Goal: Information Seeking & Learning: Find specific fact

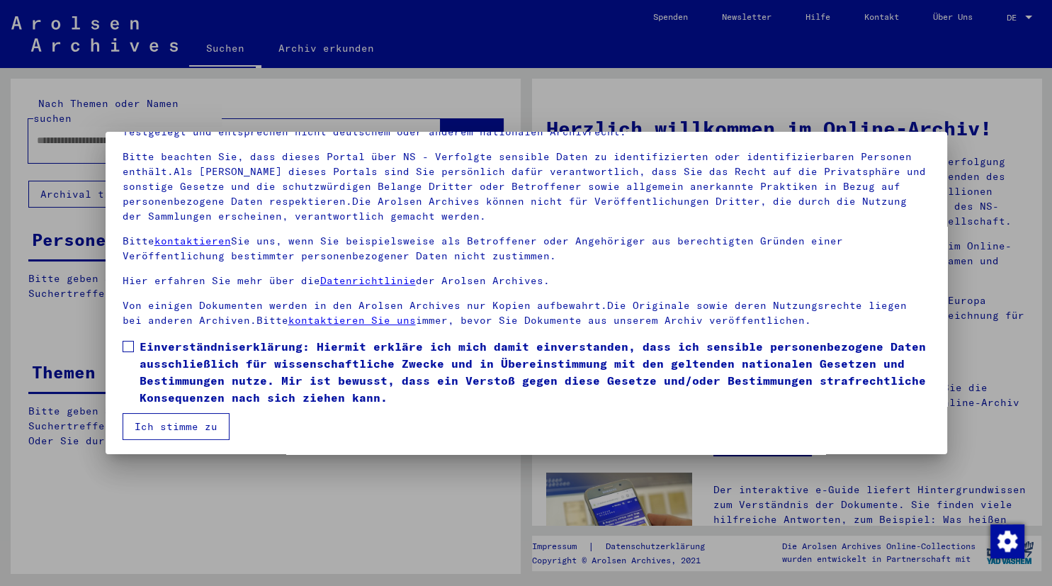
scroll to position [89, 0]
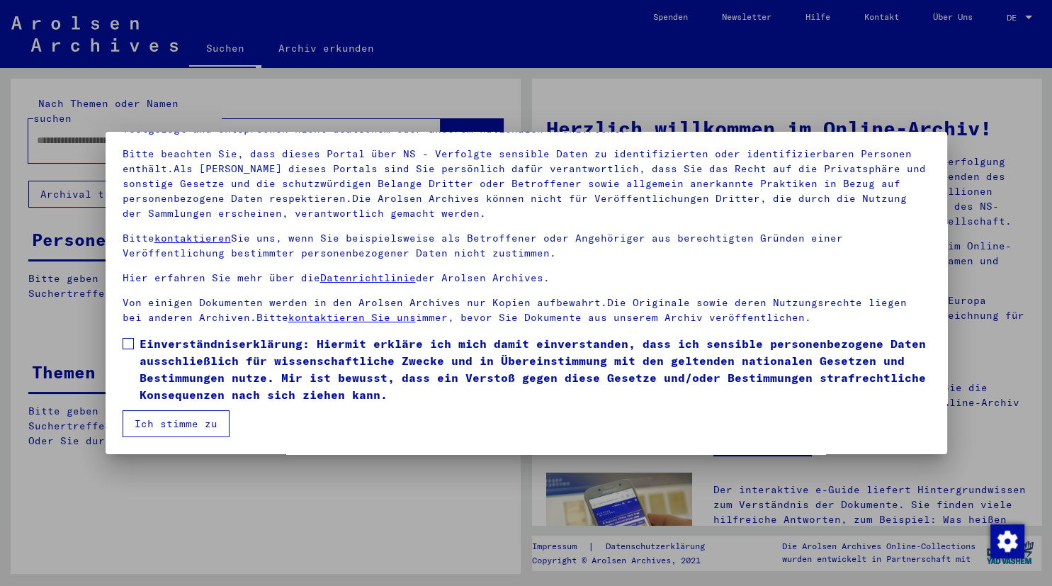
drag, startPoint x: 208, startPoint y: 424, endPoint x: 152, endPoint y: 359, distance: 85.9
click at [207, 424] on button "Ich stimme zu" at bounding box center [176, 423] width 107 height 27
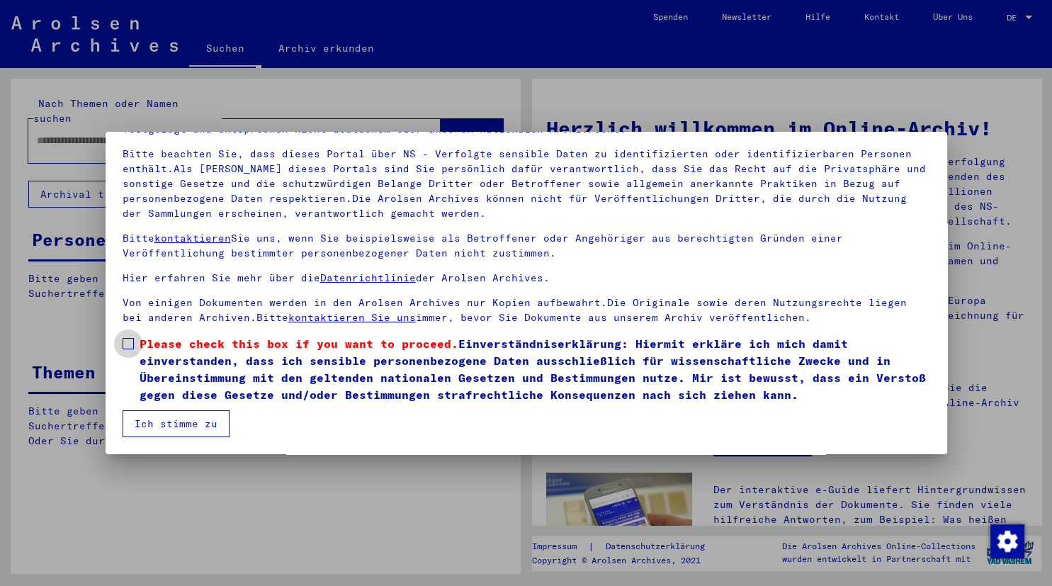
click at [126, 347] on span at bounding box center [128, 343] width 11 height 11
click at [159, 418] on button "Ich stimme zu" at bounding box center [176, 423] width 107 height 27
click at [198, 441] on mat-dialog-container "Herzlich Willkommen im Online-Archiv der Arolsen Archives. Unsere Nutzungsbedin…" at bounding box center [527, 293] width 842 height 322
click at [199, 432] on button "Ich stimme zu" at bounding box center [176, 423] width 107 height 27
click at [215, 416] on button "Ich stimme zu" at bounding box center [176, 423] width 107 height 27
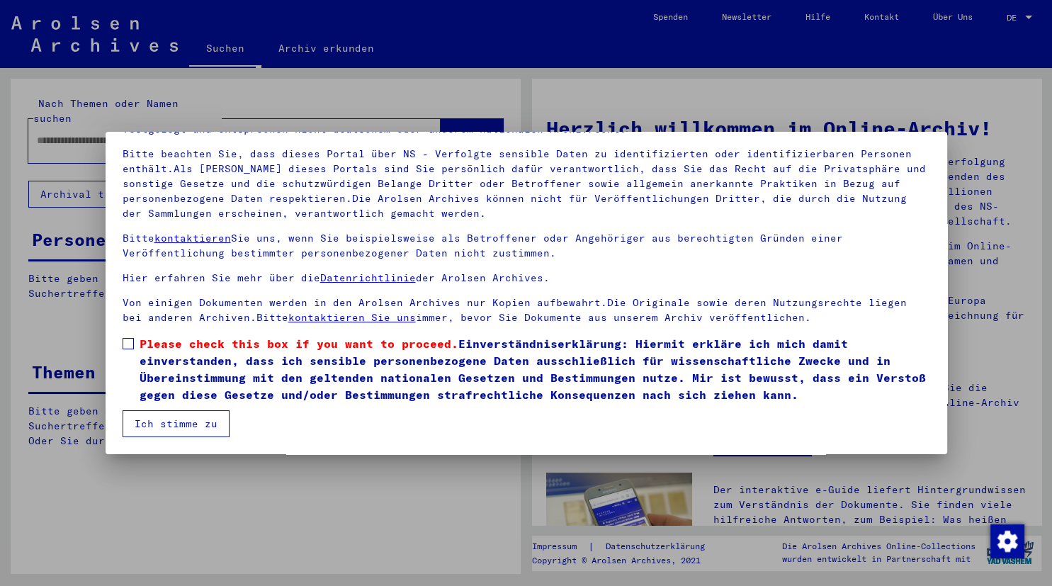
click at [210, 418] on button "Ich stimme zu" at bounding box center [176, 423] width 107 height 27
click at [131, 349] on span at bounding box center [128, 343] width 11 height 11
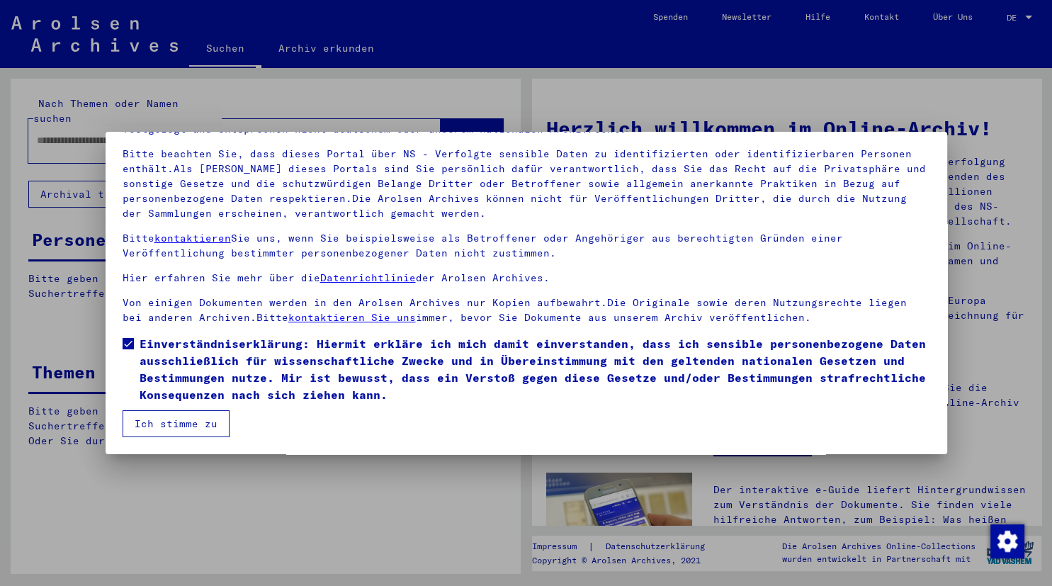
click at [141, 407] on mat-checkbox "Einverständniserklärung: Hiermit erkläre ich mich damit einverstanden, dass ich…" at bounding box center [527, 372] width 808 height 75
click at [163, 427] on button "Ich stimme zu" at bounding box center [176, 423] width 107 height 27
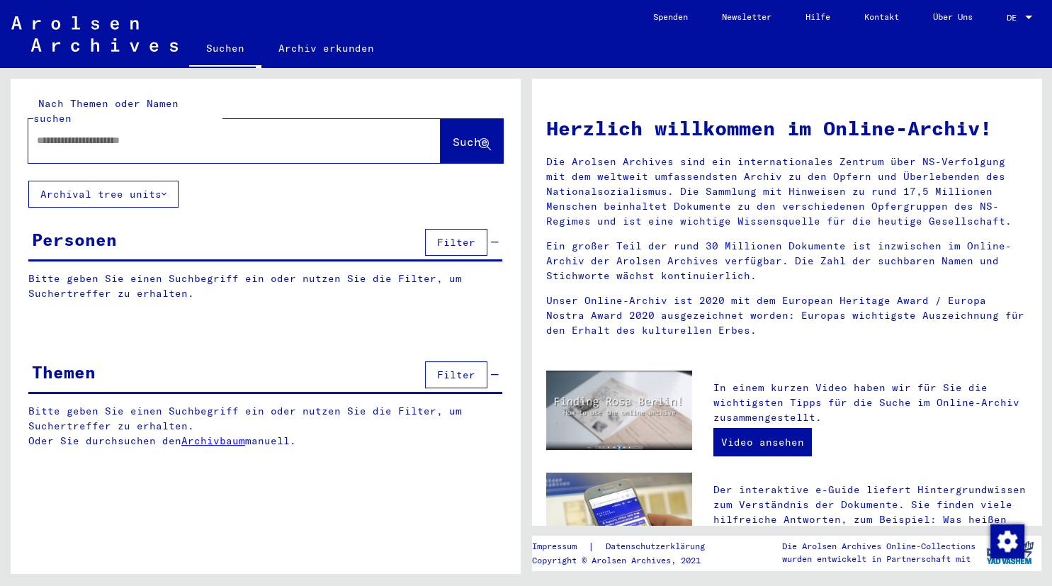
click at [135, 181] on button "Archival tree units" at bounding box center [103, 194] width 150 height 27
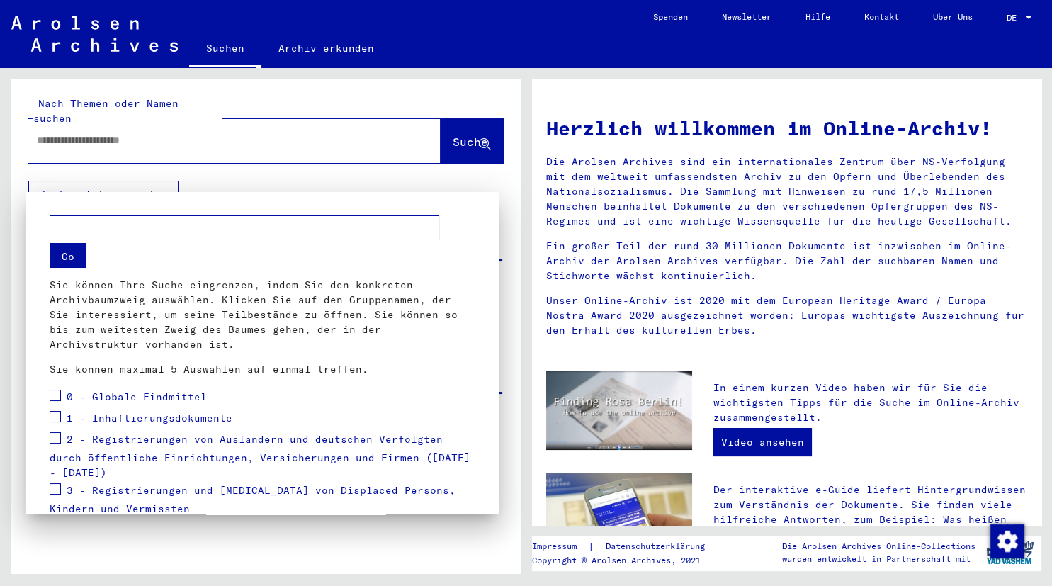
click at [198, 205] on mat-dialog-container "Go Sie können Ihre Suche eingrenzen, indem Sie den konkreten Archivbaumzweig au…" at bounding box center [262, 353] width 473 height 322
drag, startPoint x: 216, startPoint y: 188, endPoint x: 228, endPoint y: 203, distance: 19.1
click at [218, 188] on div at bounding box center [526, 293] width 1052 height 586
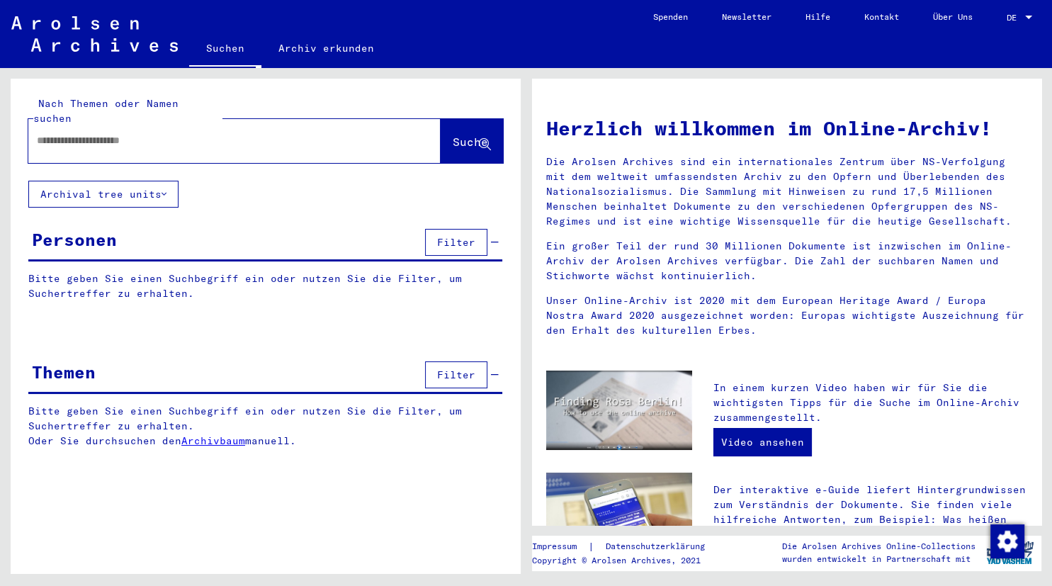
click at [467, 229] on button "Filter" at bounding box center [456, 242] width 62 height 27
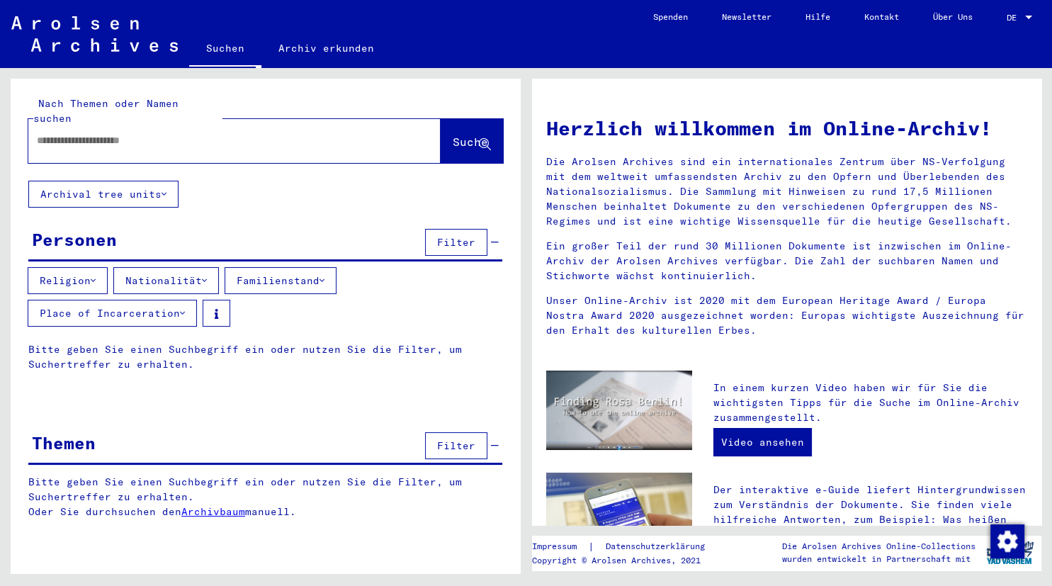
click at [175, 300] on button "Place of Incarceration" at bounding box center [112, 313] width 169 height 27
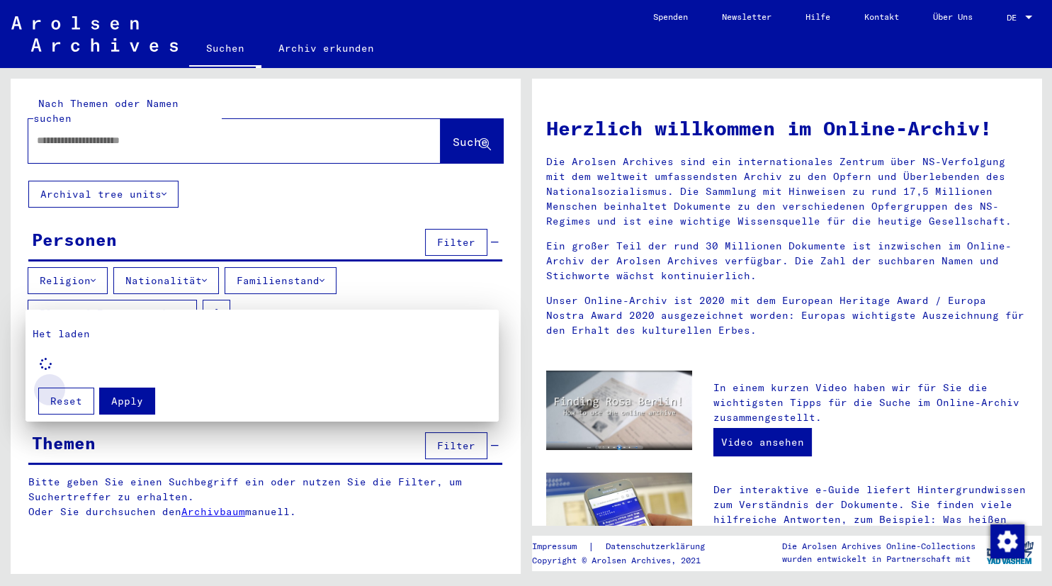
click at [91, 396] on button "Reset" at bounding box center [66, 401] width 56 height 27
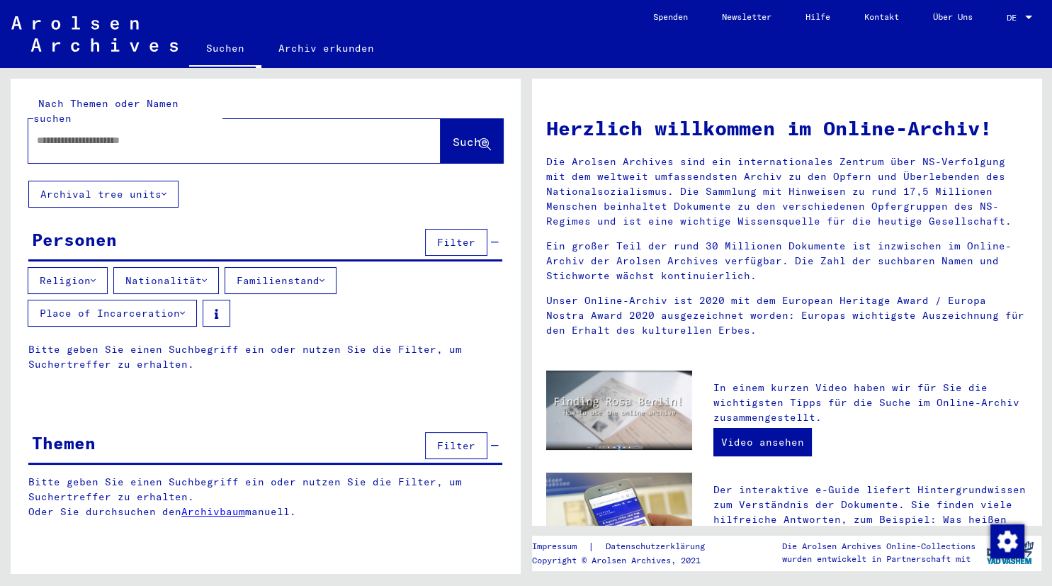
click at [220, 505] on link "Archivbaum" at bounding box center [213, 511] width 64 height 13
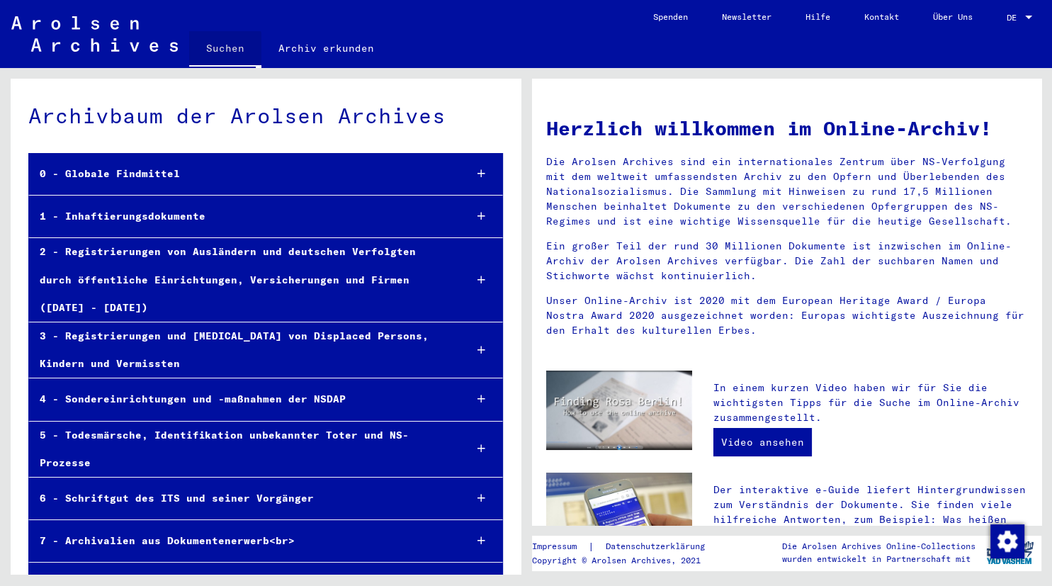
click at [221, 48] on link "Suchen" at bounding box center [225, 49] width 72 height 37
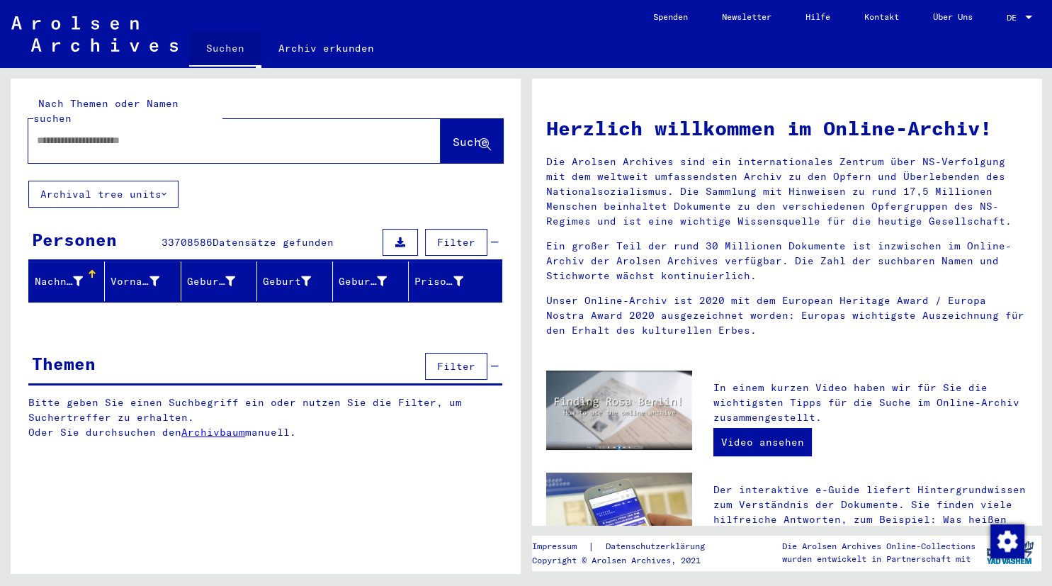
click at [318, 52] on link "Archiv erkunden" at bounding box center [326, 48] width 130 height 34
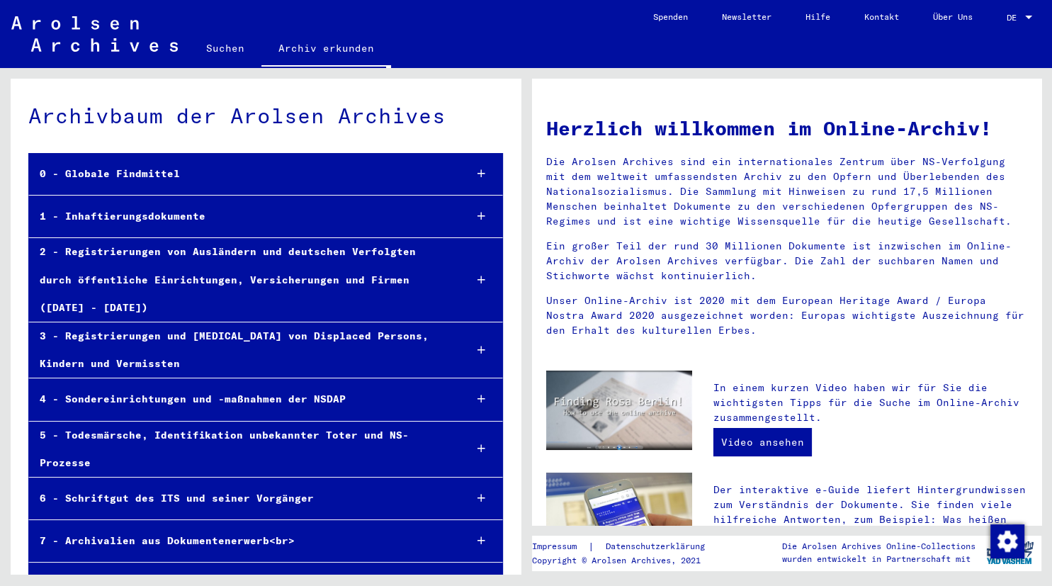
click at [221, 47] on link "Suchen" at bounding box center [225, 48] width 72 height 34
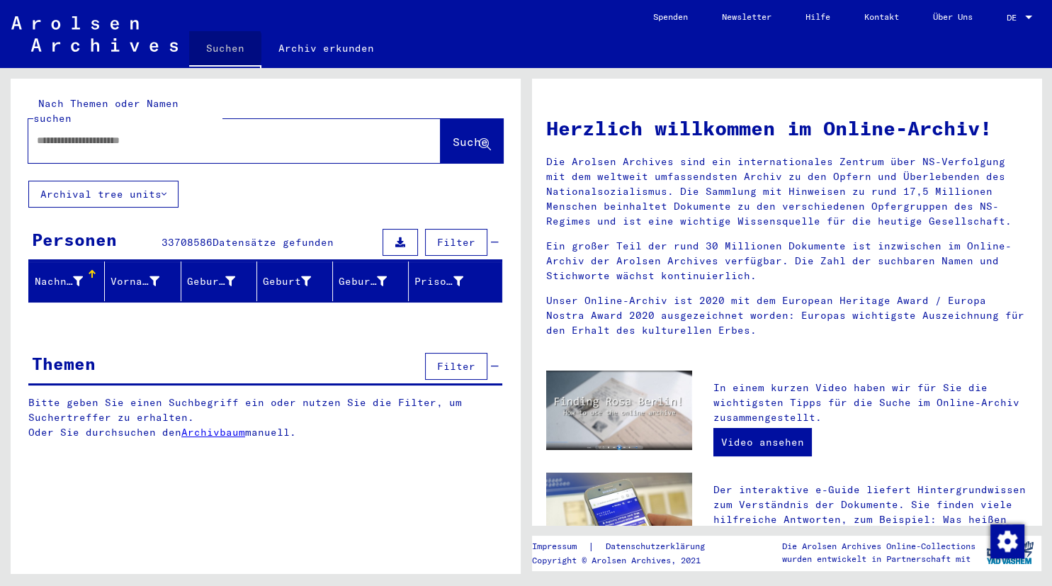
click at [221, 47] on link "Suchen" at bounding box center [225, 49] width 72 height 37
click at [159, 133] on input "text" at bounding box center [217, 140] width 361 height 15
type input "*********"
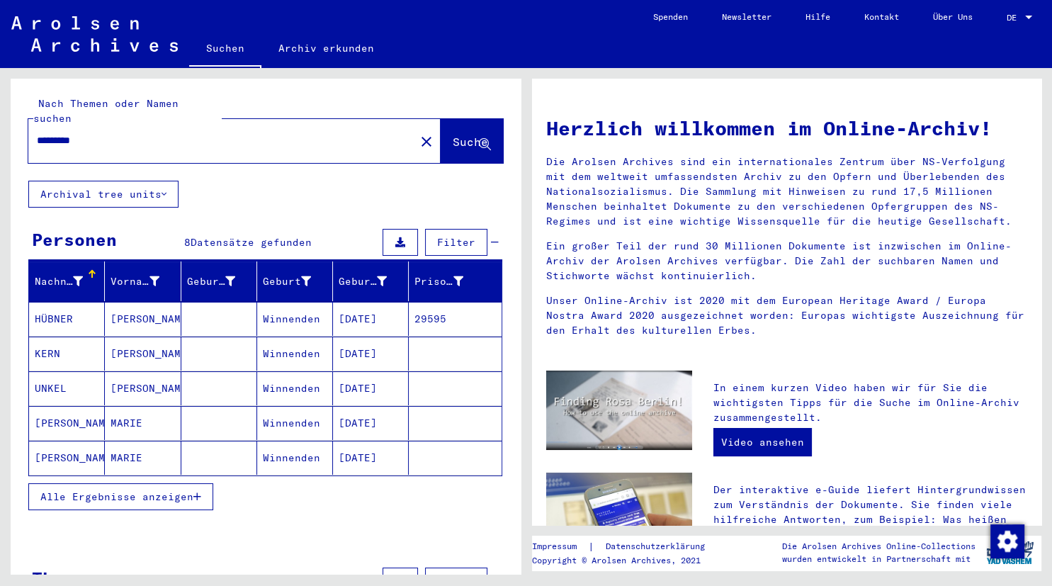
click at [77, 306] on mat-cell "HÜBNER" at bounding box center [67, 319] width 76 height 34
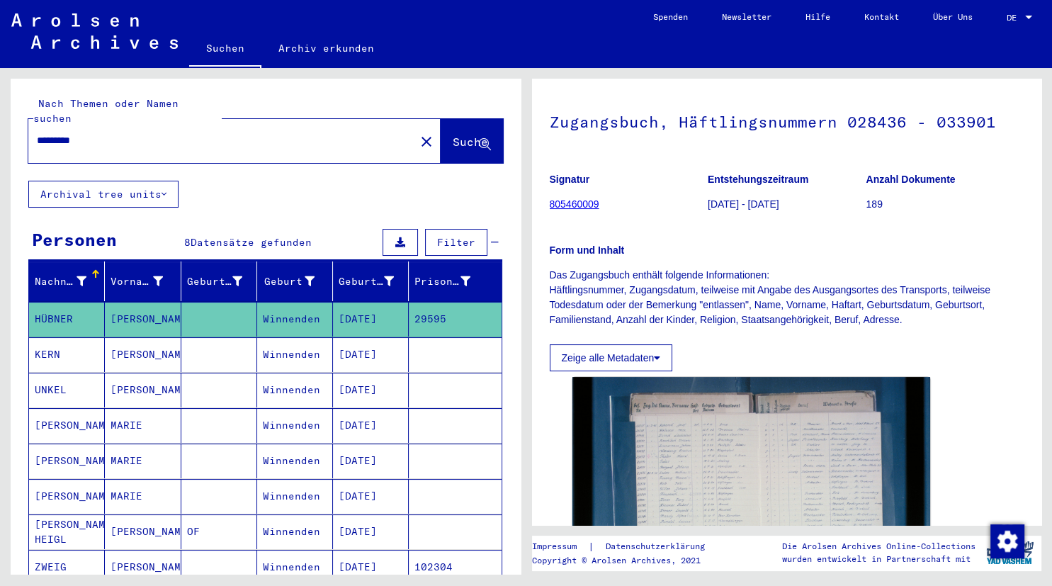
scroll to position [78, 0]
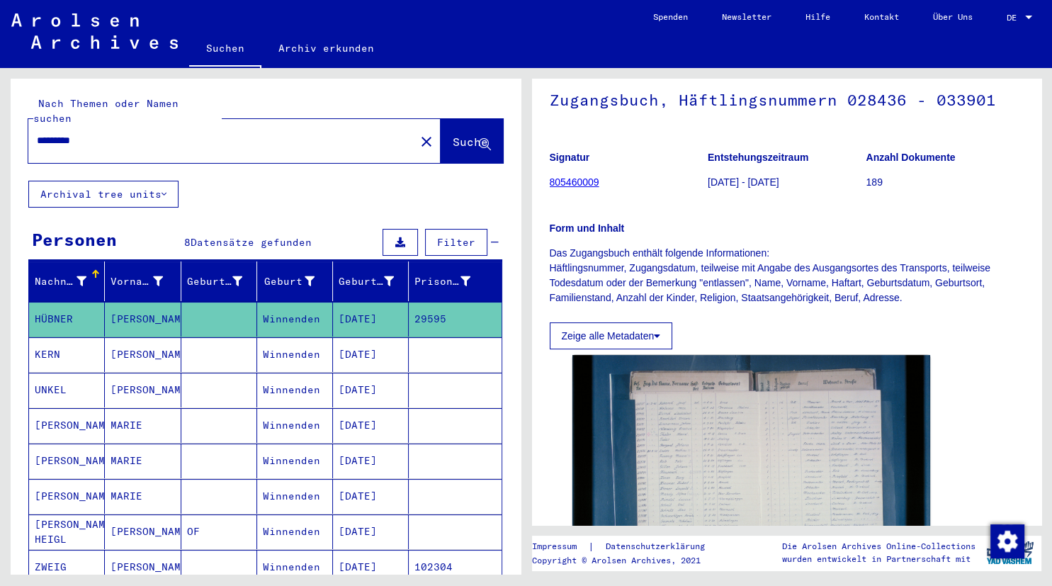
click at [50, 338] on mat-cell "KERN" at bounding box center [67, 354] width 76 height 35
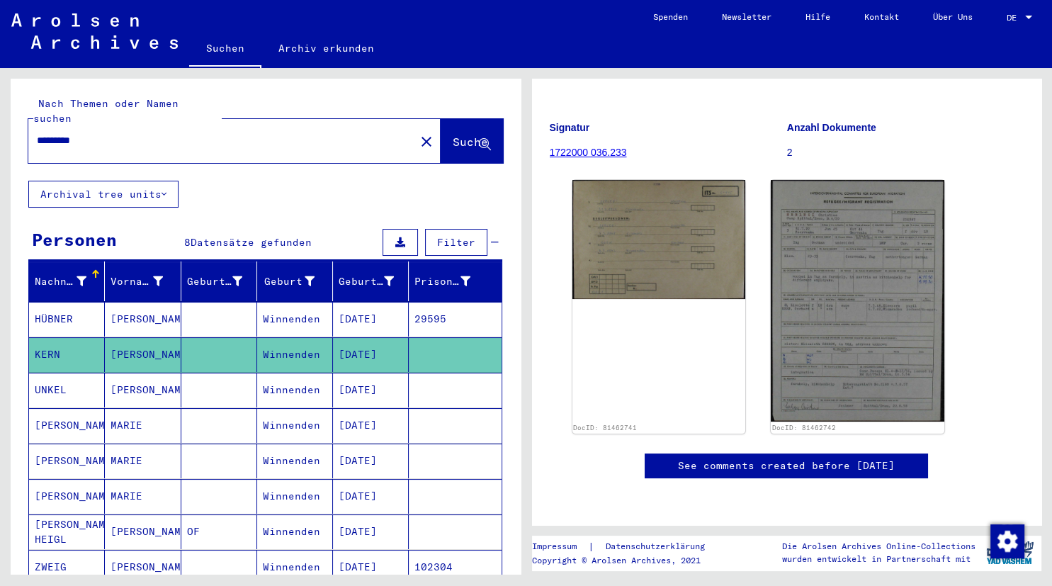
scroll to position [157, 0]
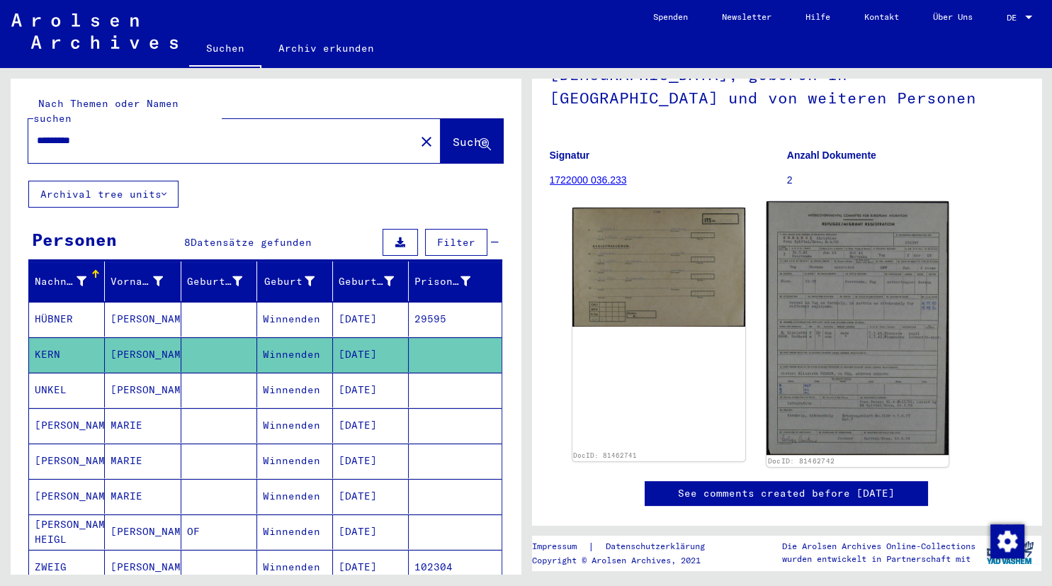
click at [804, 310] on img at bounding box center [858, 328] width 182 height 254
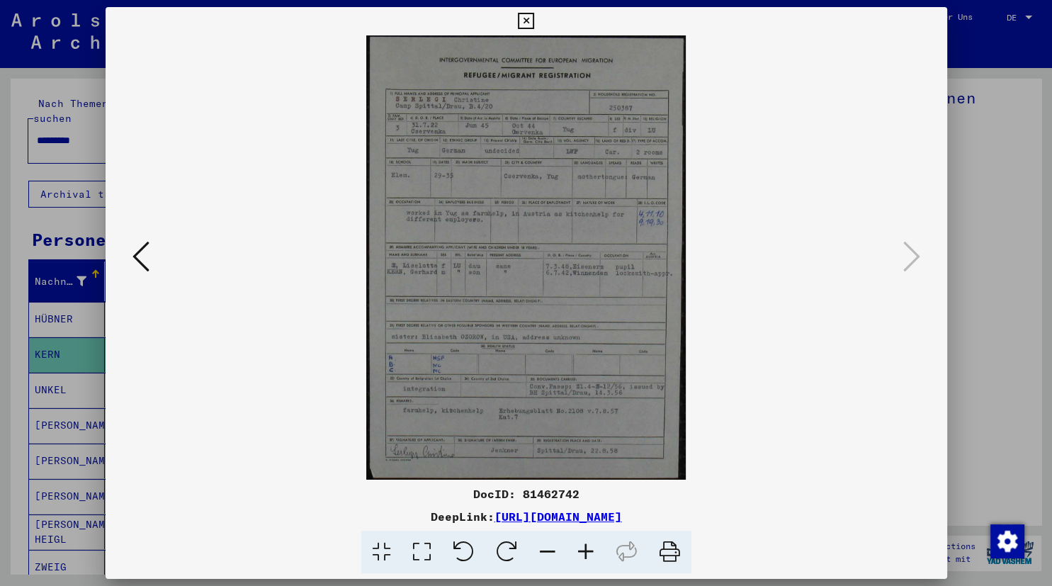
click at [894, 263] on img at bounding box center [526, 257] width 745 height 444
click at [534, 28] on icon at bounding box center [526, 21] width 16 height 17
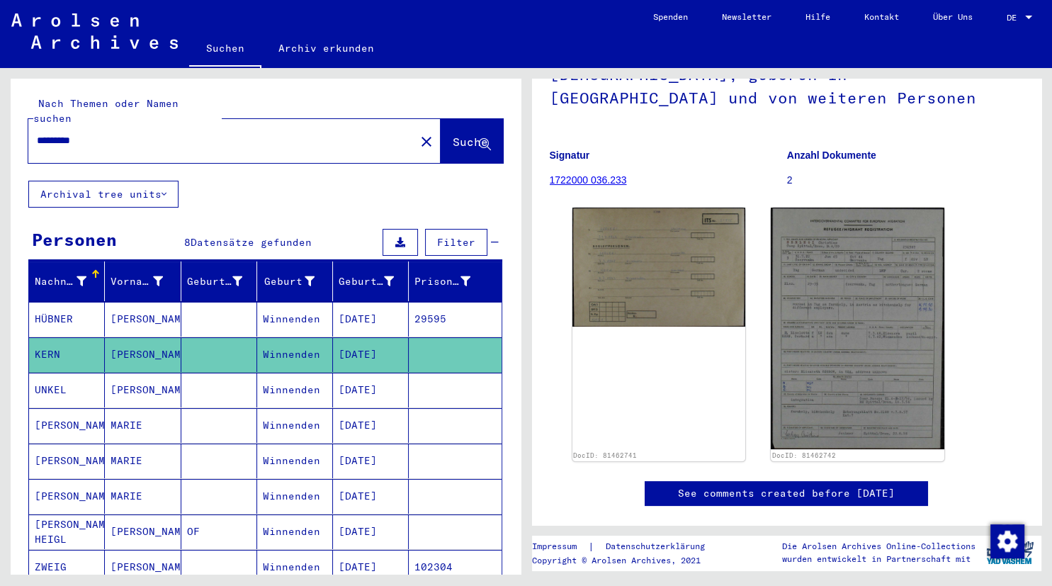
click at [66, 373] on mat-cell "UNKEL" at bounding box center [67, 390] width 76 height 35
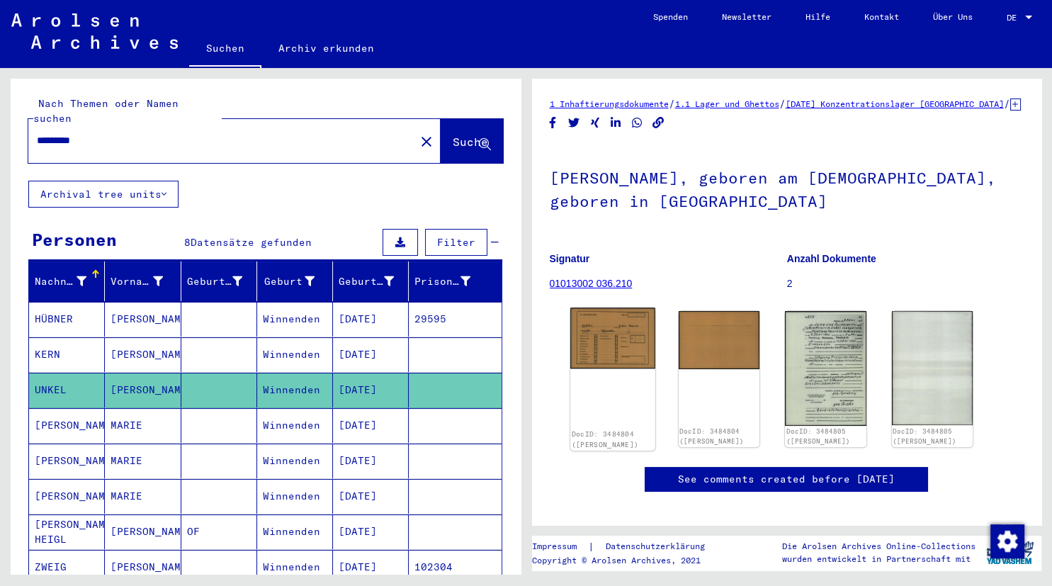
click at [591, 344] on img at bounding box center [612, 338] width 85 height 61
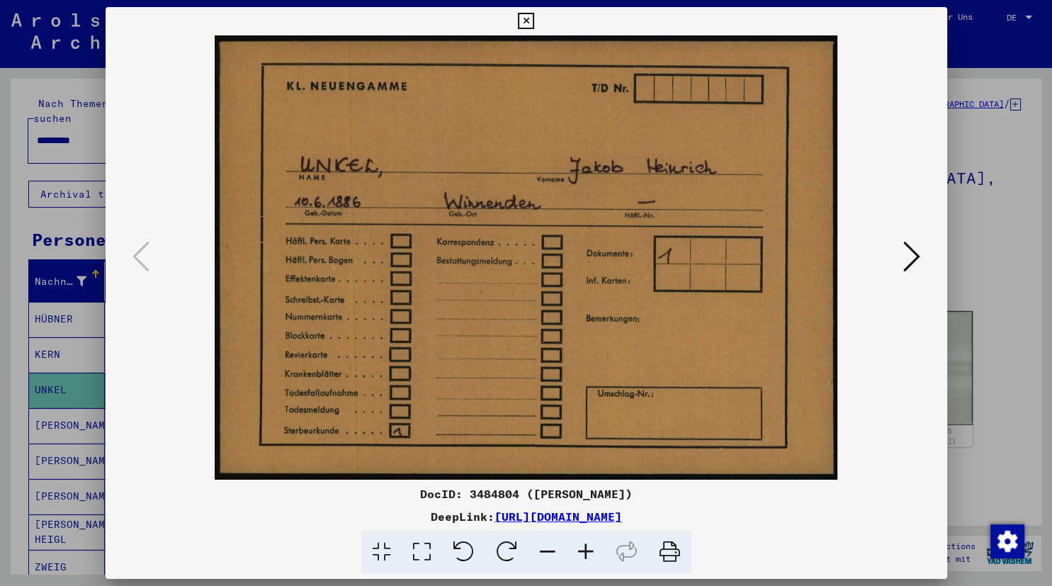
click at [917, 259] on icon at bounding box center [911, 257] width 17 height 34
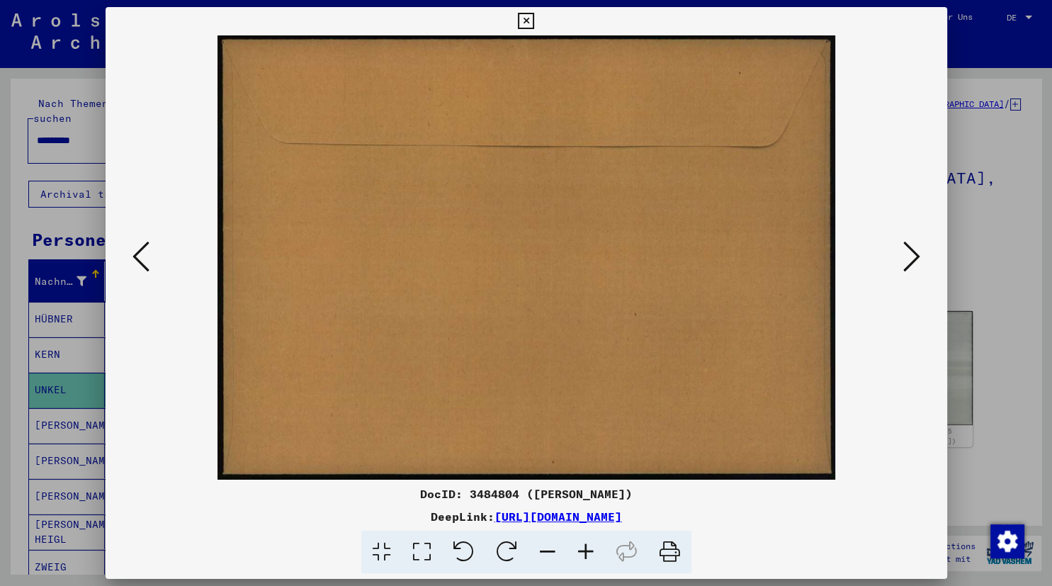
click at [917, 259] on icon at bounding box center [911, 257] width 17 height 34
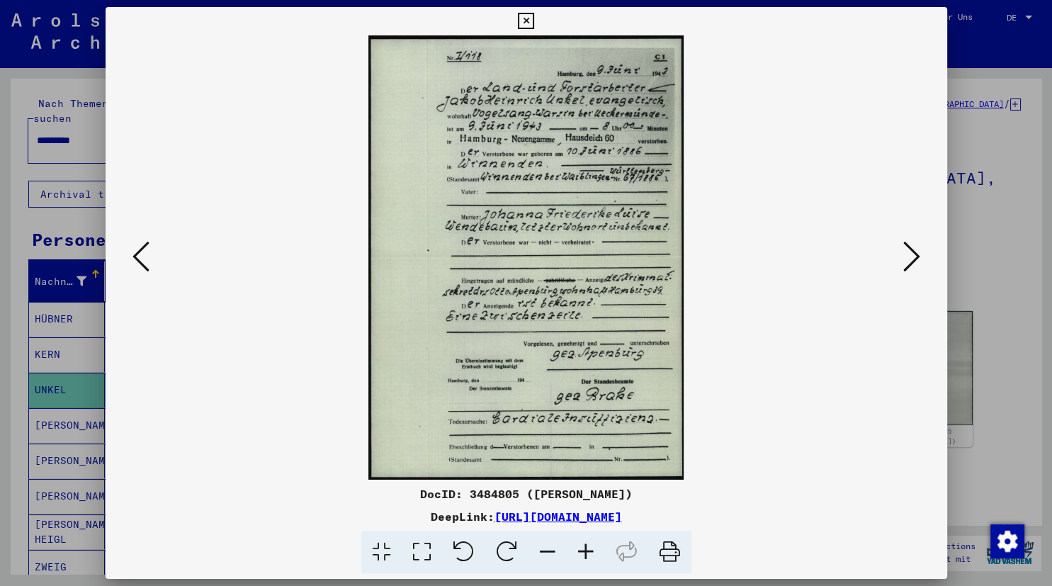
click at [917, 259] on icon at bounding box center [911, 257] width 17 height 34
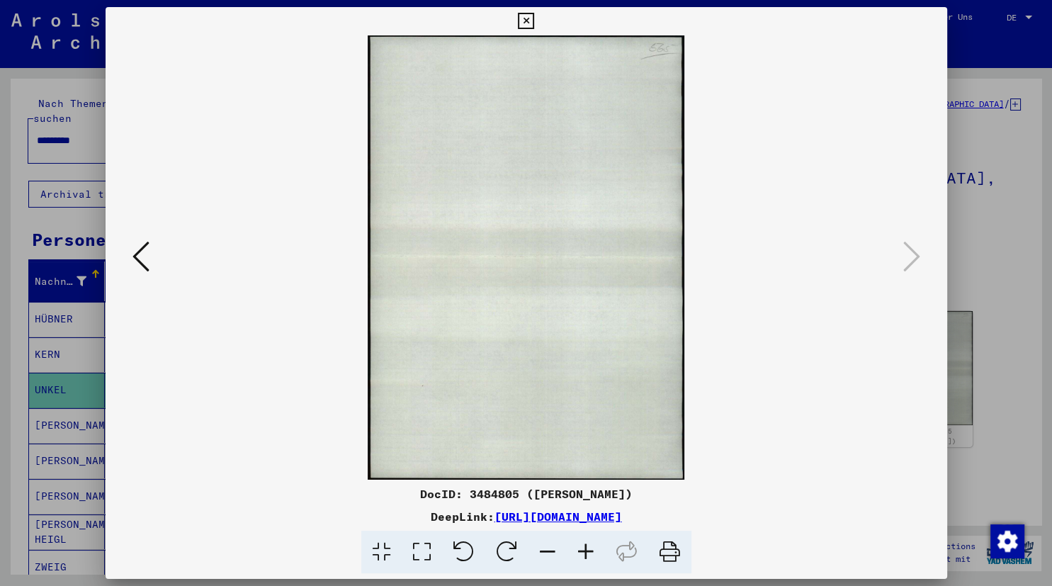
click at [534, 24] on icon at bounding box center [526, 21] width 16 height 17
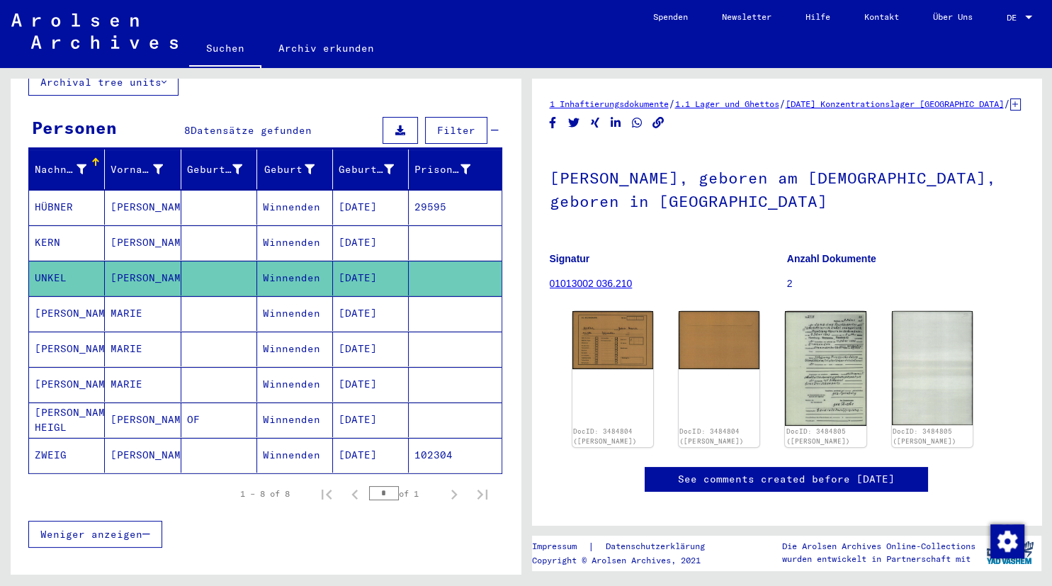
scroll to position [235, 0]
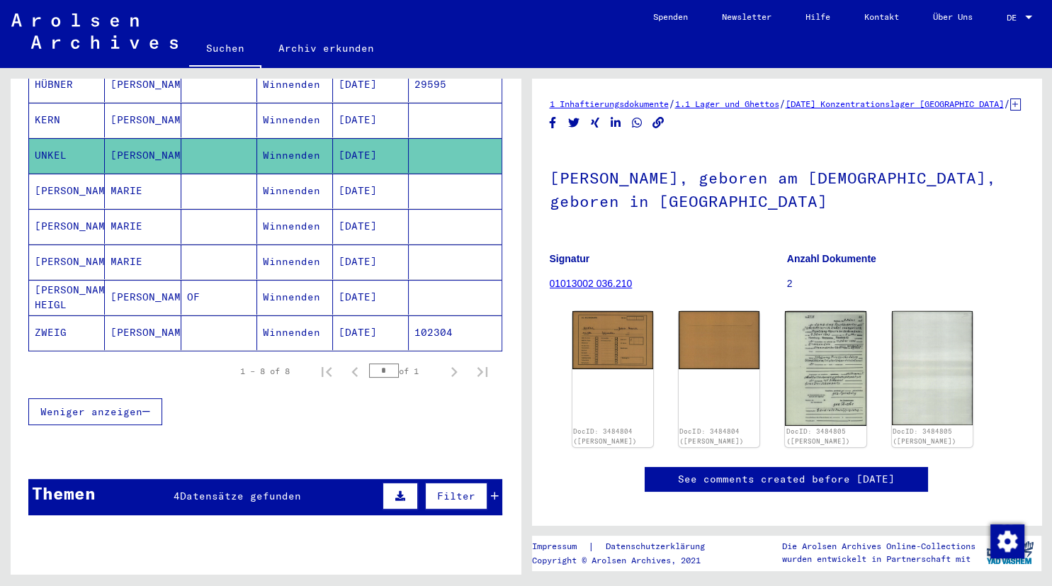
click at [63, 174] on mat-cell "[PERSON_NAME]" at bounding box center [67, 191] width 76 height 35
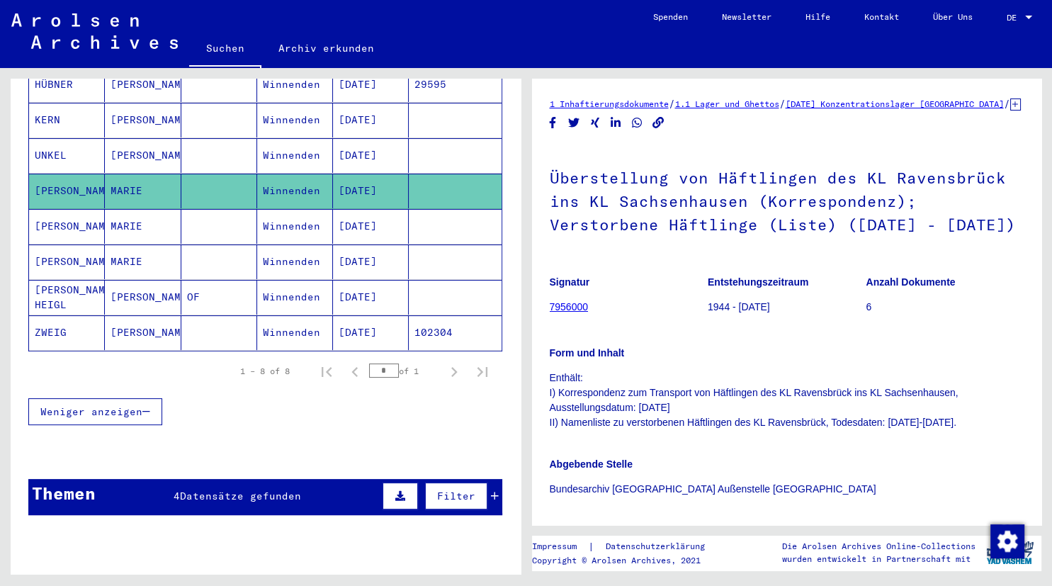
click at [49, 215] on mat-cell "[PERSON_NAME]" at bounding box center [67, 226] width 76 height 35
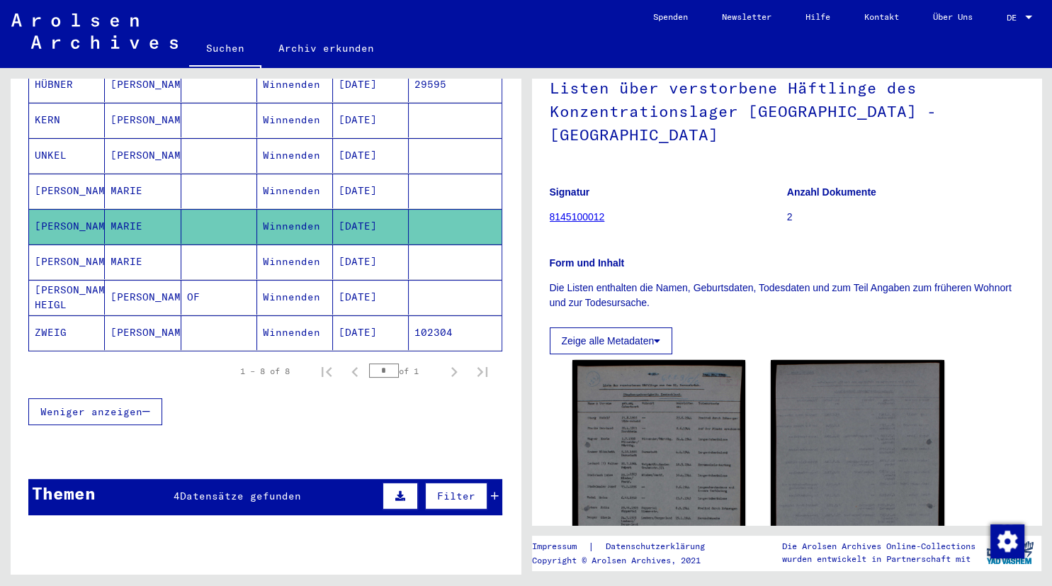
scroll to position [157, 0]
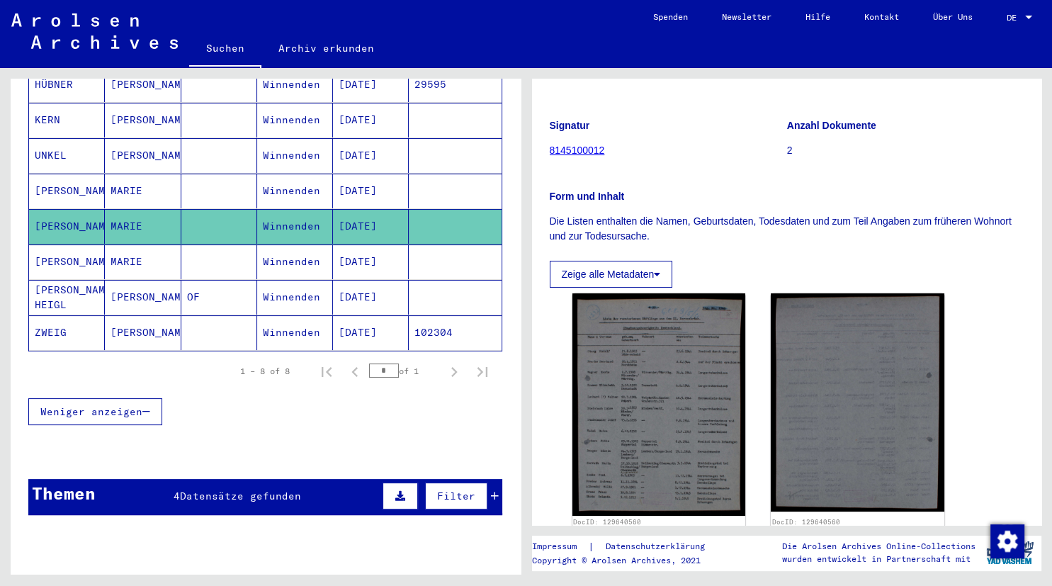
click at [82, 248] on mat-cell "[PERSON_NAME]" at bounding box center [67, 261] width 76 height 35
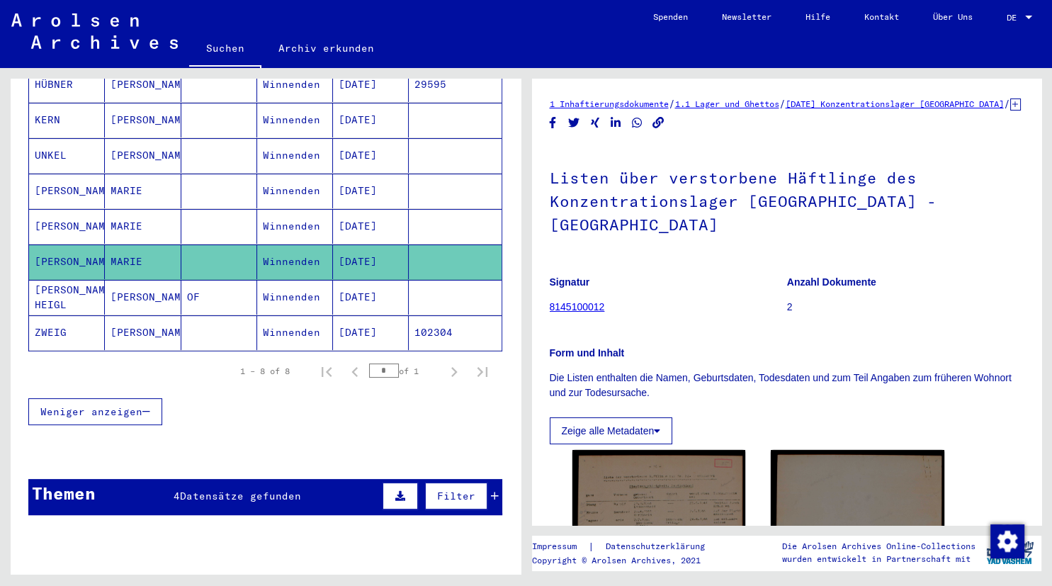
click at [81, 280] on mat-cell "[PERSON_NAME] HEIGL" at bounding box center [67, 297] width 76 height 35
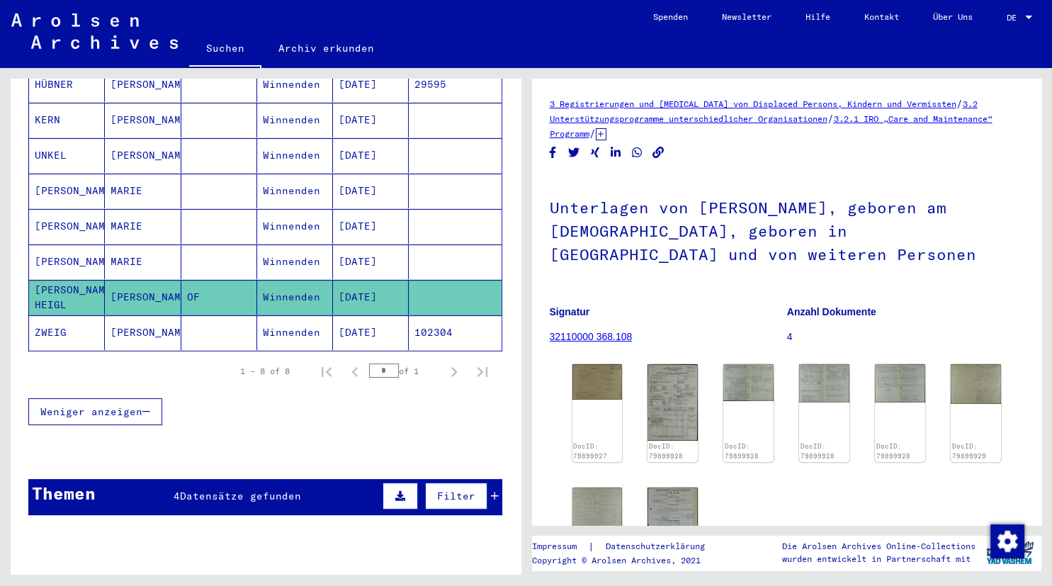
click at [85, 315] on mat-cell "ZWEIG" at bounding box center [67, 332] width 76 height 35
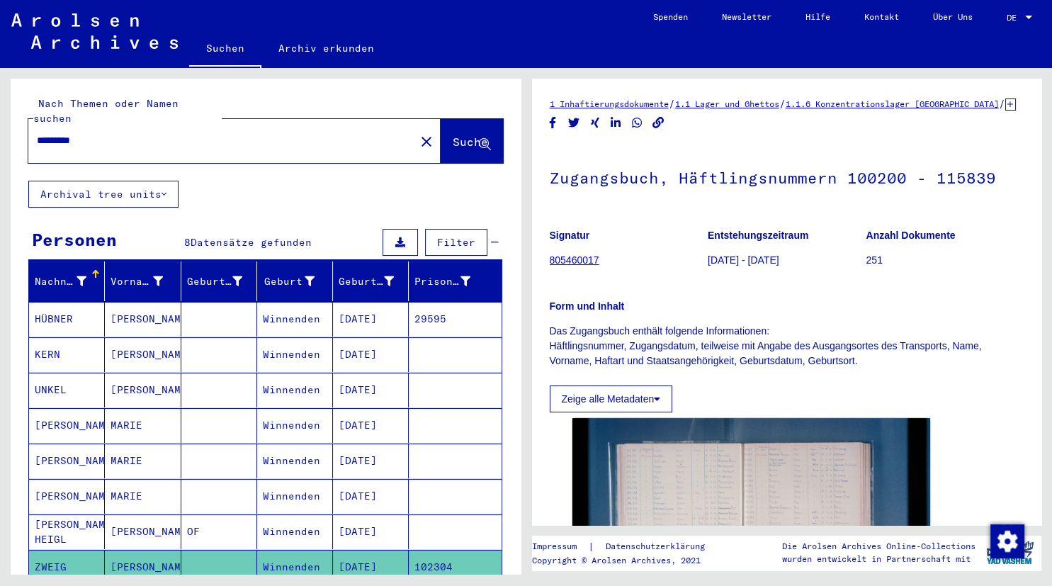
click at [157, 133] on input "*********" at bounding box center [222, 140] width 370 height 15
